Goal: Transaction & Acquisition: Purchase product/service

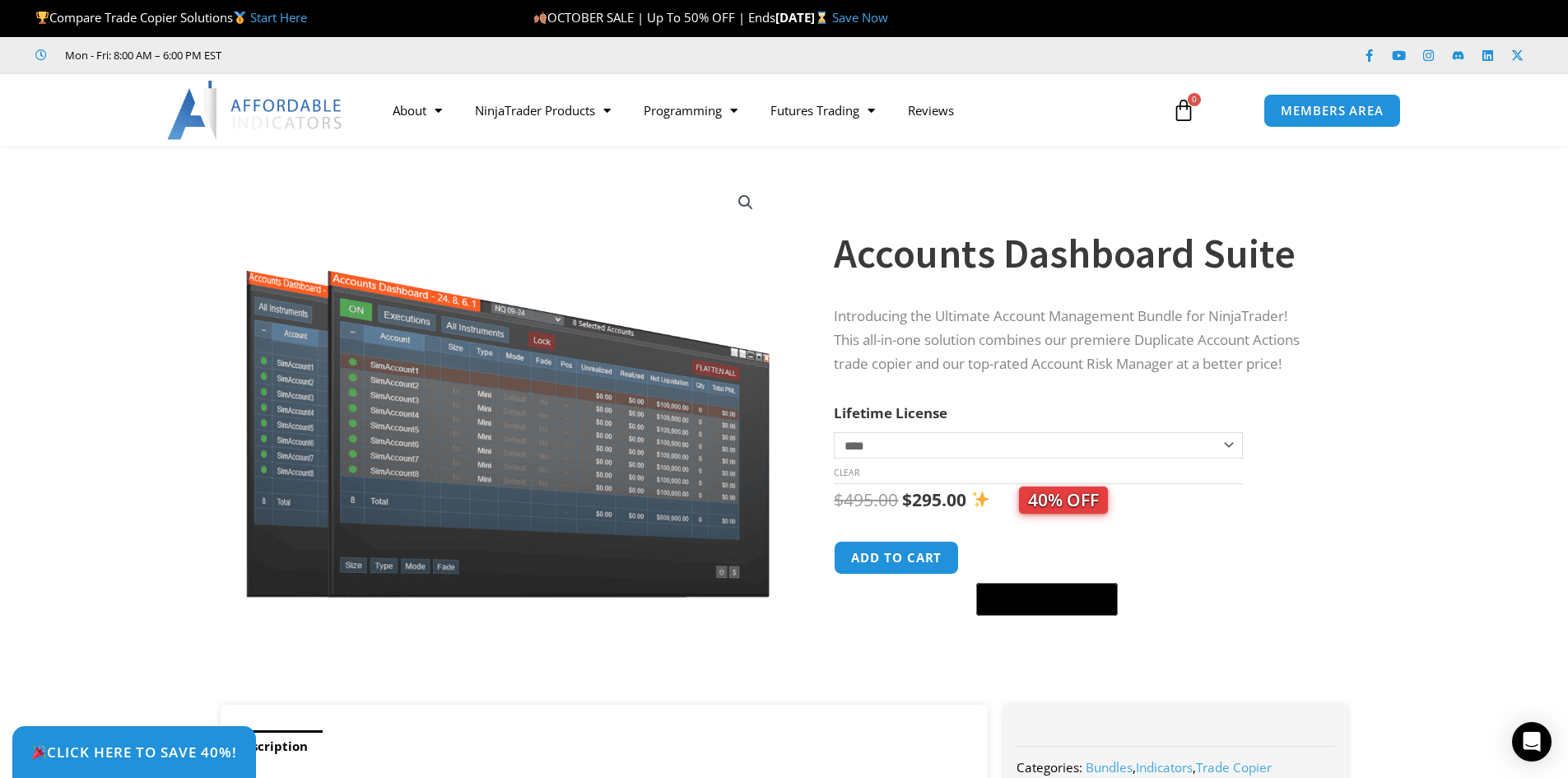
click at [888, 19] on link "Save Now" at bounding box center [860, 17] width 56 height 17
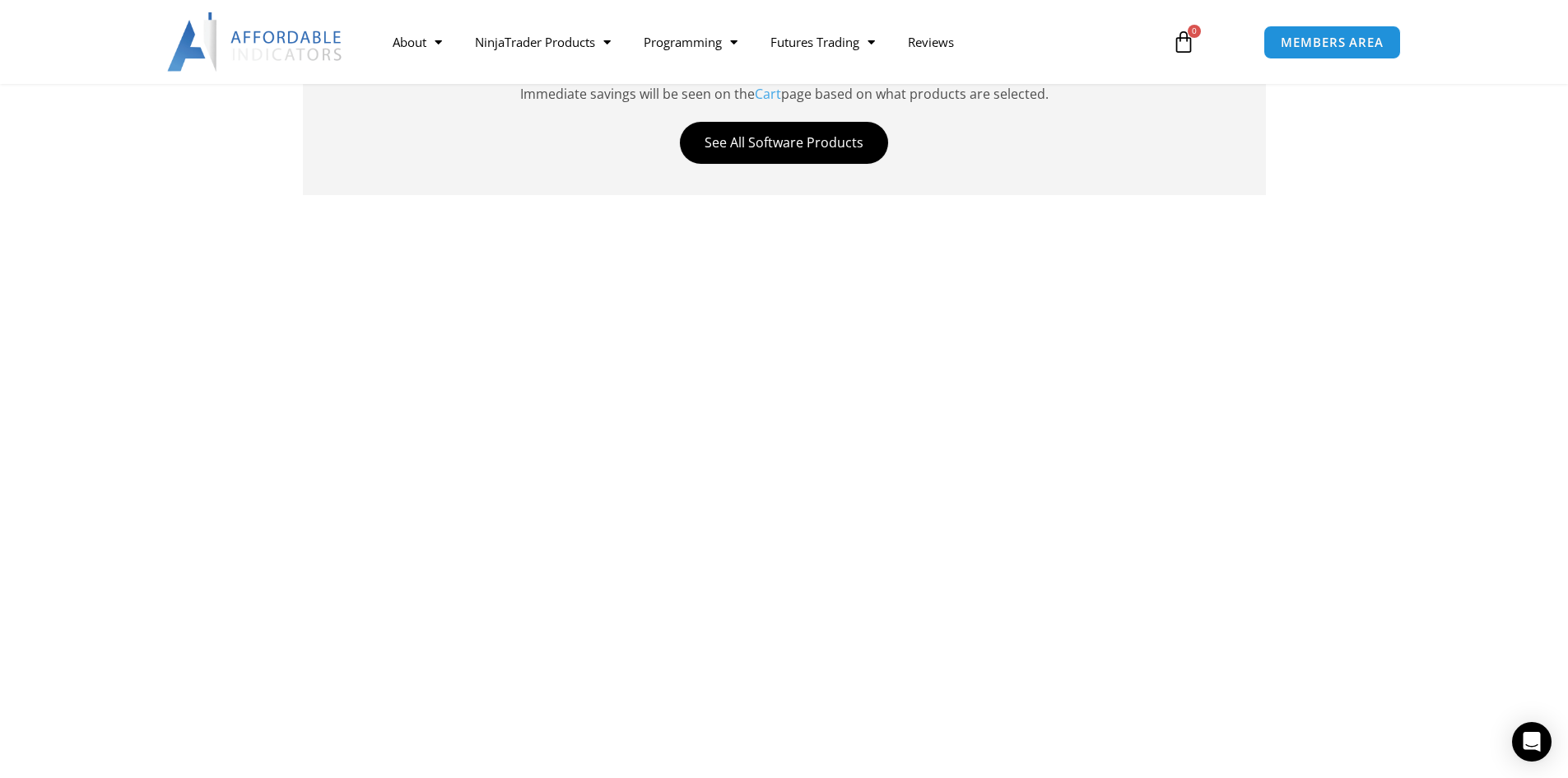
scroll to position [905, 0]
